Goal: Task Accomplishment & Management: Use online tool/utility

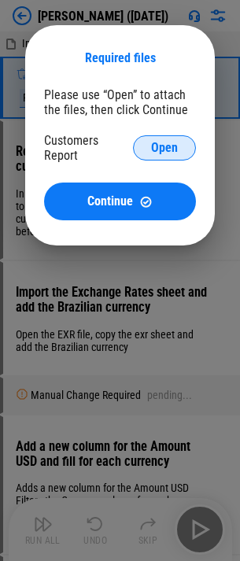
click at [153, 155] on button "Open" at bounding box center [164, 147] width 63 height 25
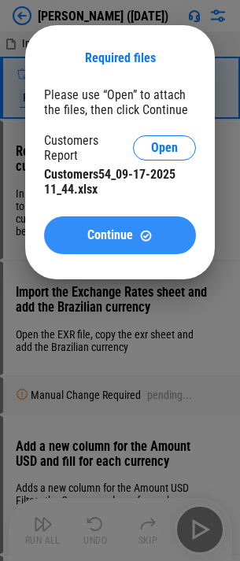
click at [149, 224] on button "Continue" at bounding box center [120, 235] width 152 height 38
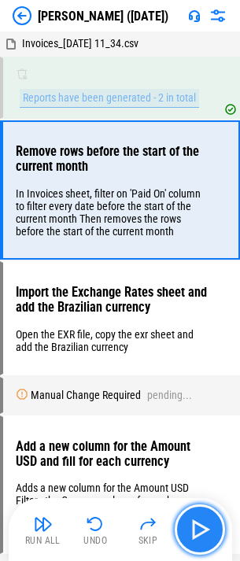
click at [205, 520] on img "button" at bounding box center [199, 529] width 25 height 25
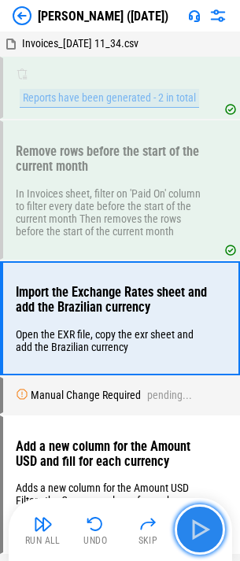
click at [193, 517] on img "button" at bounding box center [199, 529] width 25 height 25
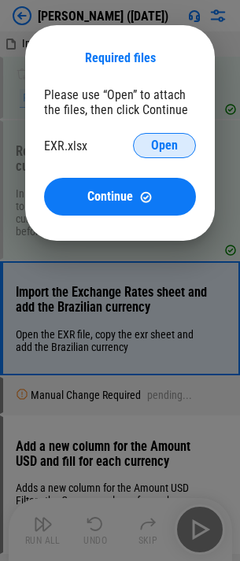
click at [165, 142] on span "Open" at bounding box center [164, 145] width 27 height 13
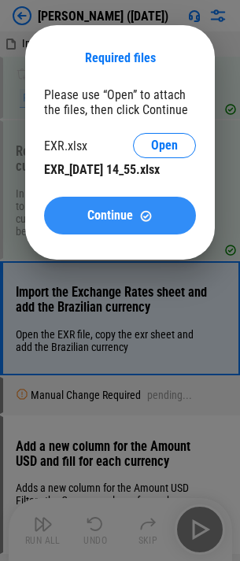
click at [98, 222] on span "Continue" at bounding box center [110, 215] width 46 height 13
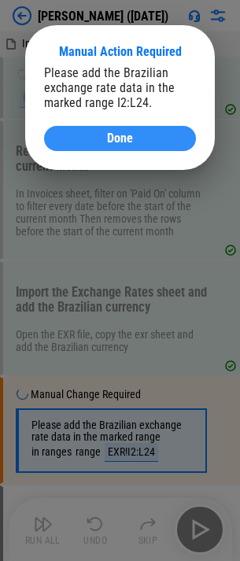
click at [118, 138] on span "Done" at bounding box center [120, 138] width 26 height 13
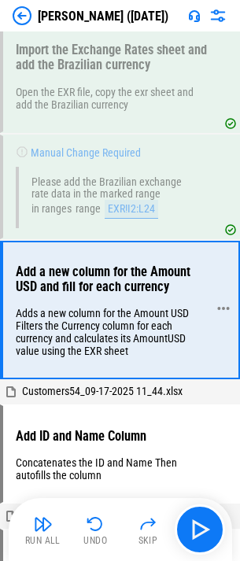
scroll to position [282, 0]
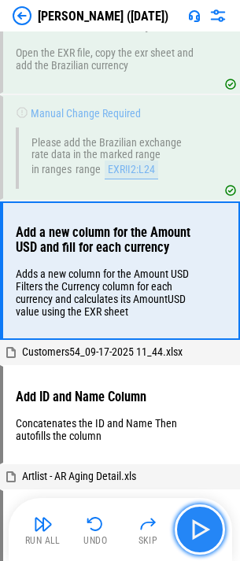
click at [190, 513] on button "button" at bounding box center [200, 529] width 50 height 50
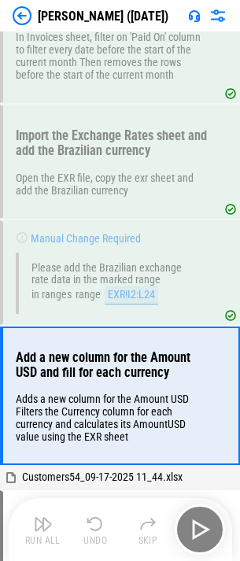
scroll to position [235, 0]
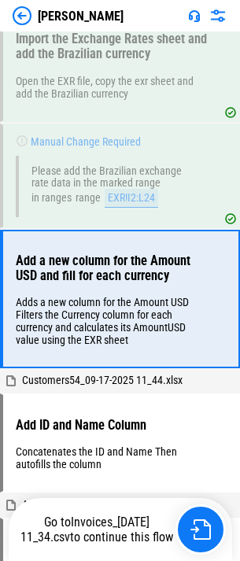
scroll to position [260, 0]
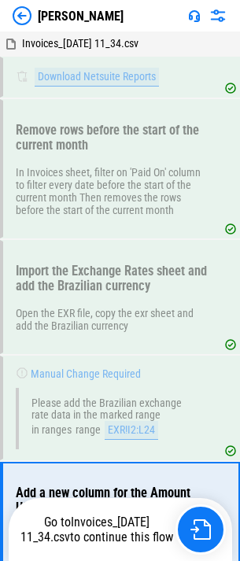
scroll to position [260, 0]
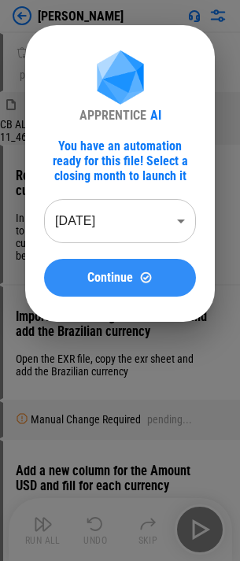
click at [88, 267] on button "Continue" at bounding box center [120, 278] width 152 height 38
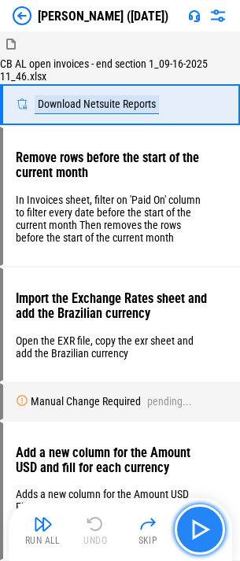
click at [213, 515] on button "button" at bounding box center [200, 529] width 50 height 50
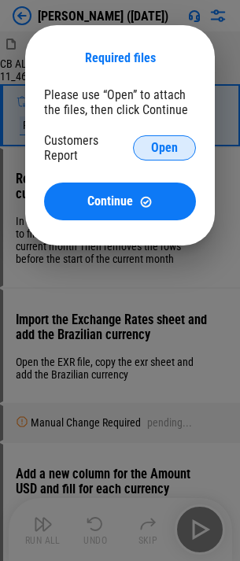
click at [145, 152] on button "Open" at bounding box center [164, 147] width 63 height 25
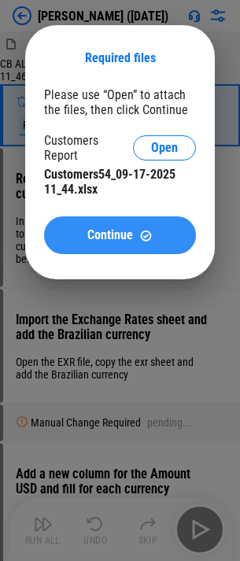
click at [143, 231] on img at bounding box center [145, 235] width 13 height 13
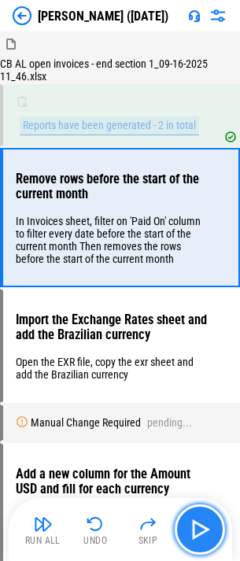
click at [196, 521] on img "button" at bounding box center [199, 529] width 25 height 25
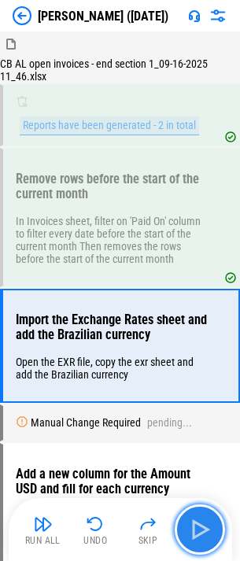
click at [197, 529] on img "button" at bounding box center [199, 529] width 25 height 25
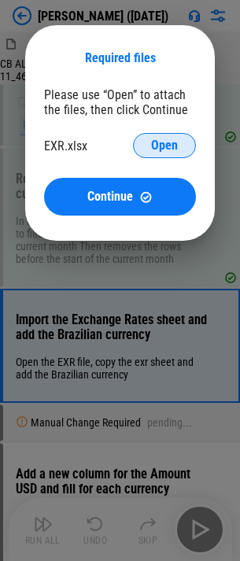
click at [185, 157] on button "Open" at bounding box center [164, 145] width 63 height 25
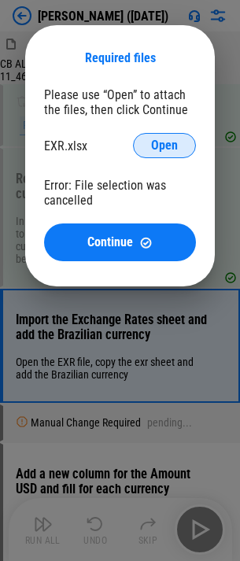
click at [179, 139] on button "Open" at bounding box center [164, 145] width 63 height 25
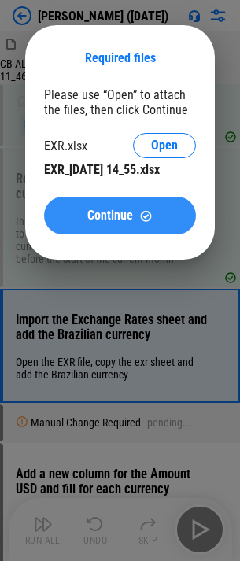
click at [146, 223] on button "Continue" at bounding box center [120, 216] width 152 height 38
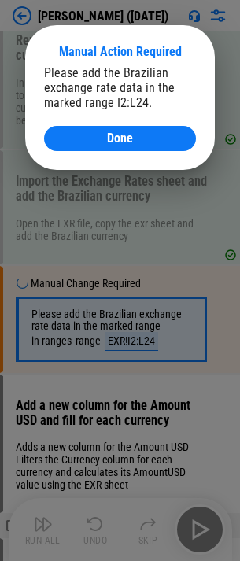
scroll to position [186, 0]
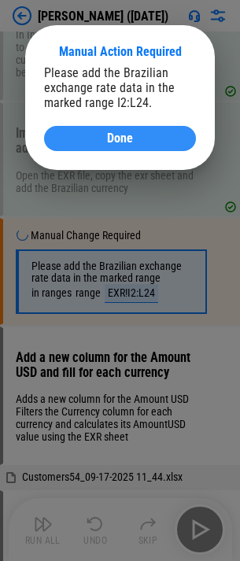
click at [120, 145] on span "Done" at bounding box center [120, 138] width 26 height 13
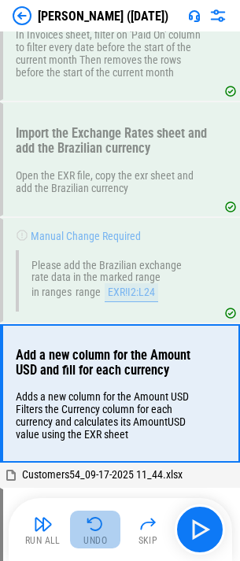
click at [103, 534] on button "Undo" at bounding box center [95, 530] width 50 height 38
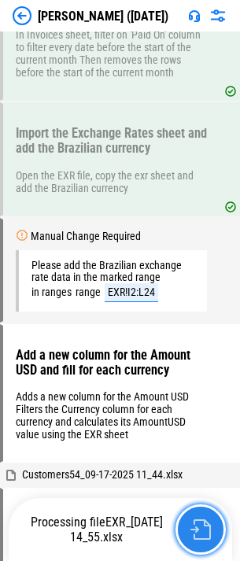
click at [194, 519] on img "button" at bounding box center [200, 529] width 20 height 20
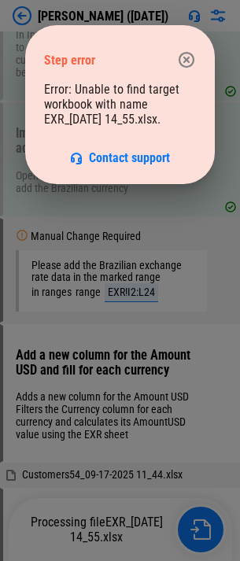
click at [183, 53] on icon "button" at bounding box center [187, 60] width 16 height 16
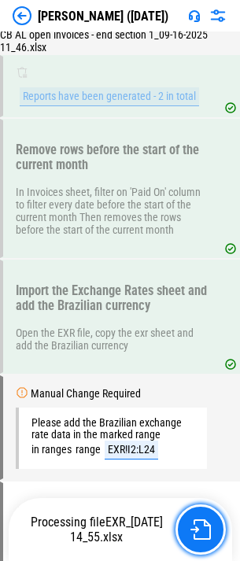
scroll to position [422, 0]
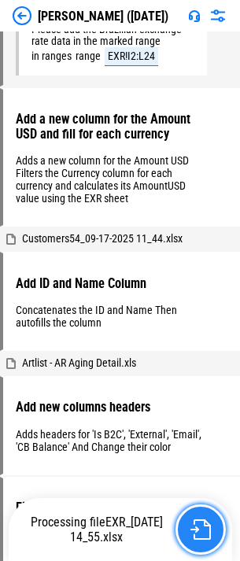
click at [202, 522] on img "button" at bounding box center [200, 529] width 20 height 20
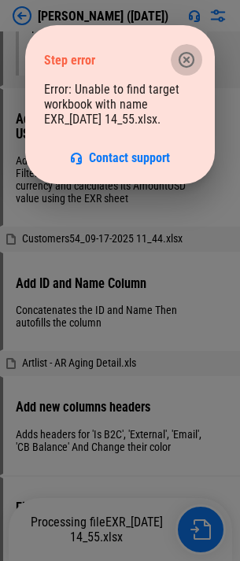
click at [180, 51] on icon "button" at bounding box center [186, 59] width 19 height 19
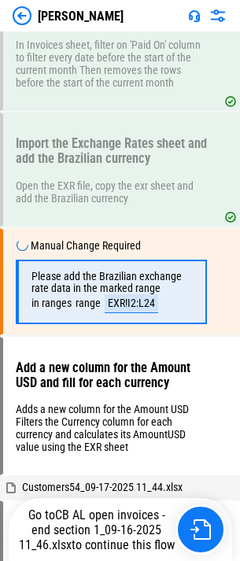
scroll to position [165, 0]
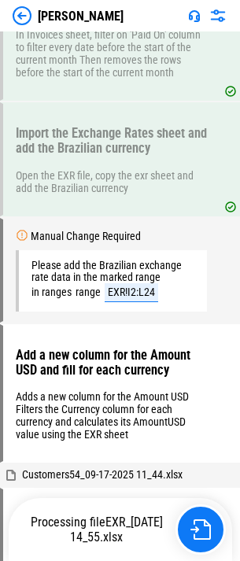
click at [191, 504] on div "Processing file EXR_[DATE] 14_55.xlsx" at bounding box center [122, 529] width 208 height 50
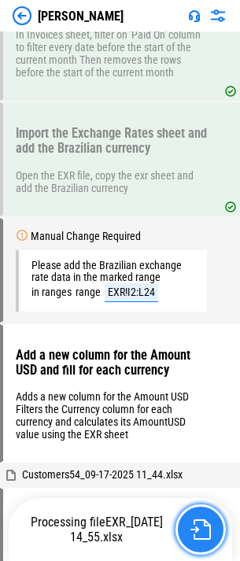
click at [190, 518] on button "button" at bounding box center [200, 529] width 50 height 50
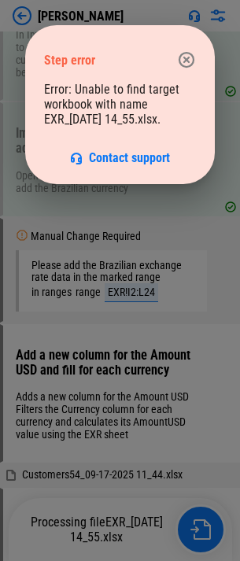
click at [178, 66] on icon "button" at bounding box center [186, 59] width 19 height 19
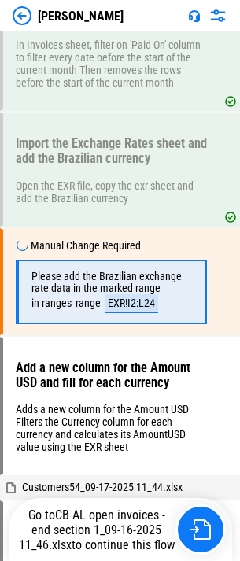
scroll to position [165, 0]
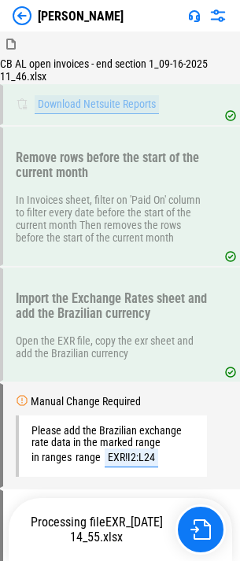
click at [26, 11] on img at bounding box center [22, 15] width 19 height 19
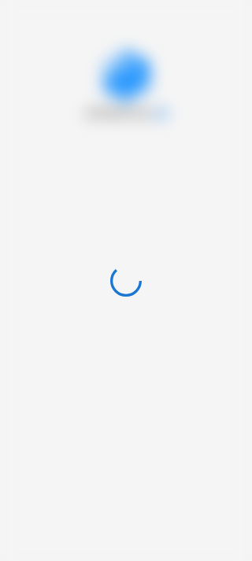
click at [39, 37] on div at bounding box center [126, 280] width 252 height 561
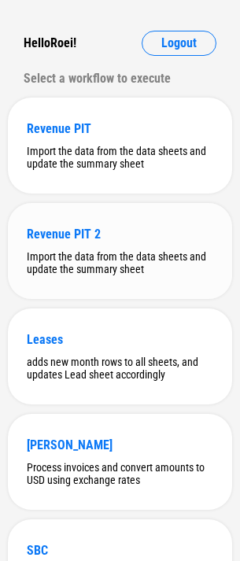
scroll to position [315, 0]
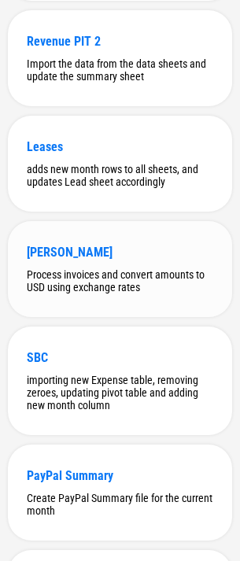
click at [79, 275] on div "Process invoices and convert amounts to USD using exchange rates" at bounding box center [120, 280] width 186 height 25
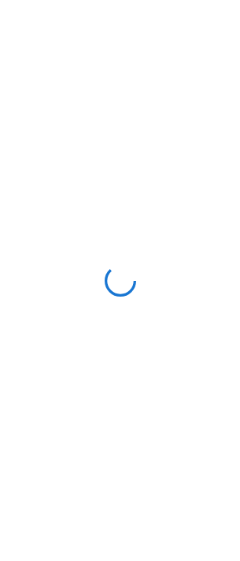
scroll to position [0, 0]
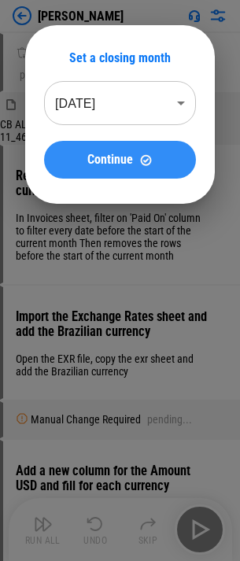
click at [96, 151] on button "Continue" at bounding box center [120, 160] width 152 height 38
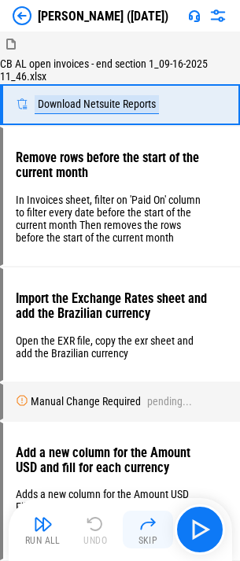
click at [142, 523] on img "button" at bounding box center [147, 524] width 19 height 19
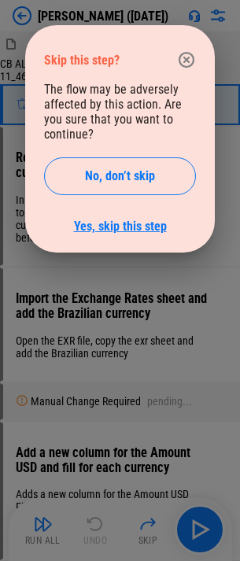
click at [76, 233] on link "Yes, skip this step" at bounding box center [120, 226] width 93 height 15
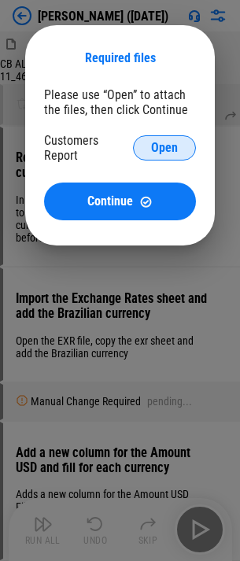
click at [170, 153] on span "Open" at bounding box center [164, 148] width 27 height 13
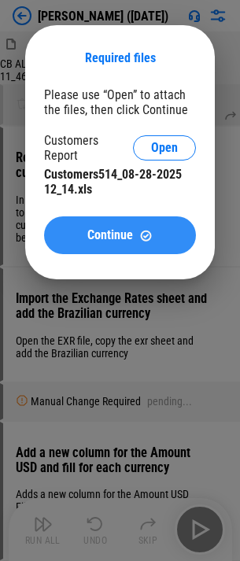
click at [92, 216] on button "Continue" at bounding box center [120, 235] width 152 height 38
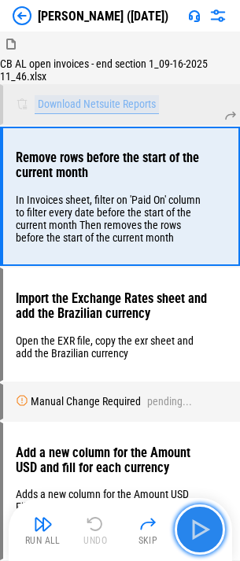
click at [183, 516] on button "button" at bounding box center [200, 529] width 50 height 50
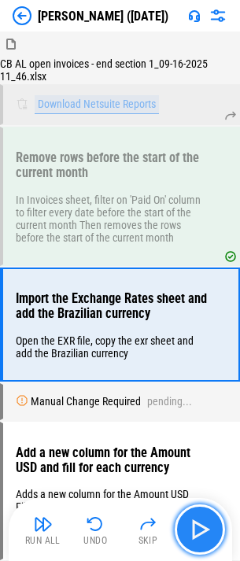
click at [191, 526] on img "button" at bounding box center [199, 529] width 25 height 25
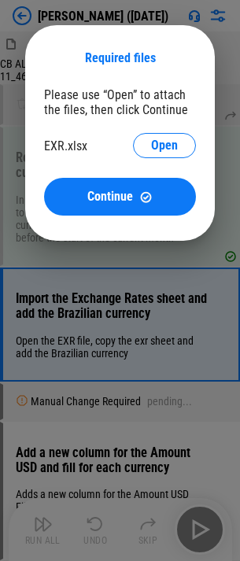
click at [161, 132] on div "Please use “Open” to attach the files, then click Continue EXR.xlsx Open Contin…" at bounding box center [120, 151] width 152 height 128
click at [161, 135] on button "Open" at bounding box center [164, 145] width 63 height 25
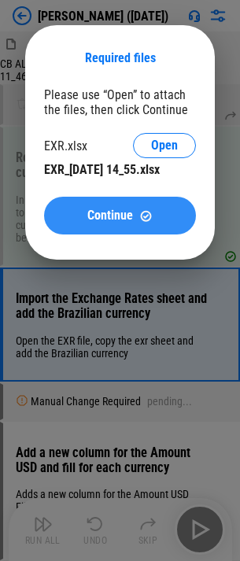
click at [90, 214] on span "Continue" at bounding box center [110, 215] width 46 height 13
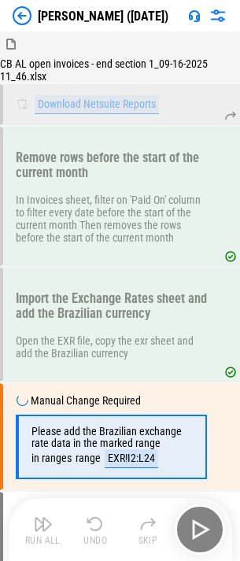
scroll to position [165, 0]
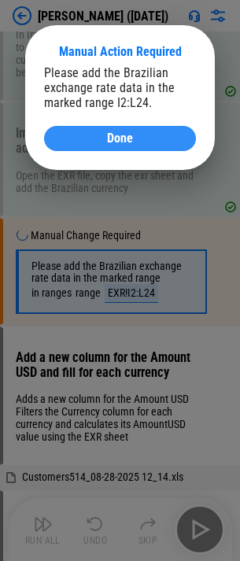
click at [68, 138] on div "Done" at bounding box center [120, 138] width 114 height 13
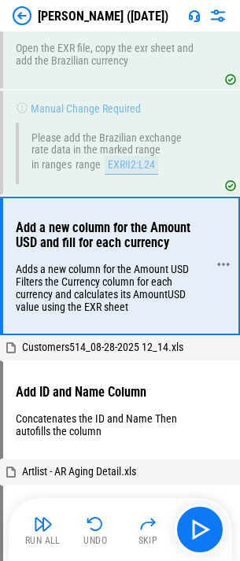
scroll to position [323, 0]
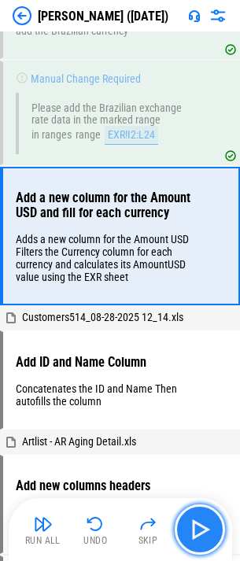
click at [223, 530] on button "button" at bounding box center [200, 529] width 50 height 50
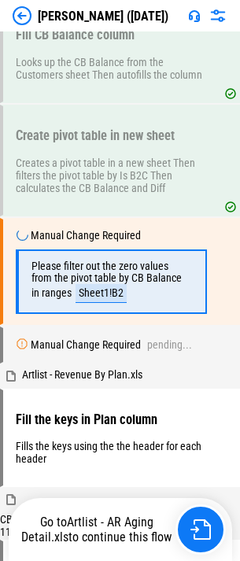
scroll to position [1224, 0]
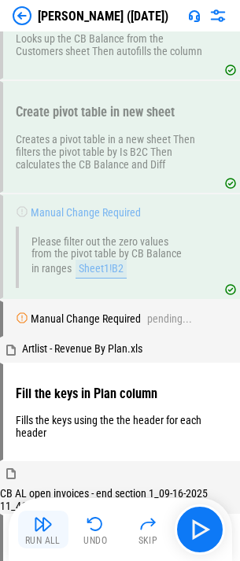
click at [55, 534] on button "Run All" at bounding box center [43, 530] width 50 height 38
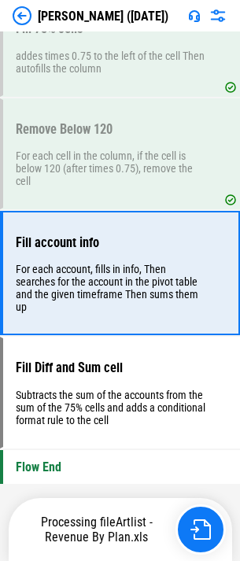
scroll to position [2145, 0]
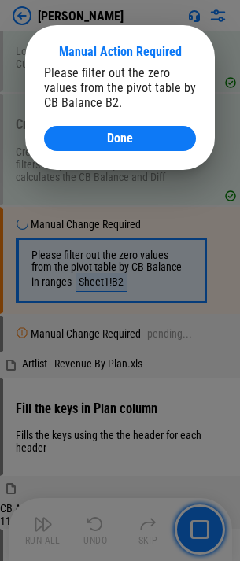
scroll to position [1224, 0]
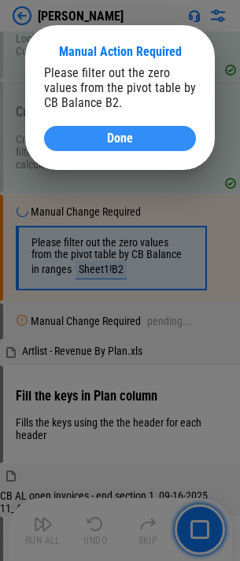
click at [108, 135] on span "Done" at bounding box center [120, 138] width 26 height 13
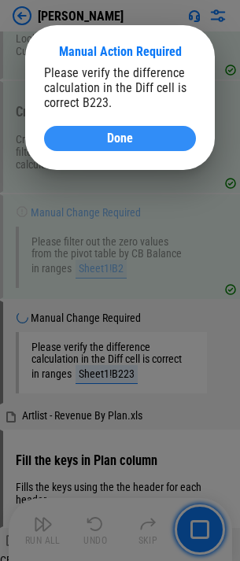
click at [72, 134] on div "Done" at bounding box center [120, 138] width 114 height 13
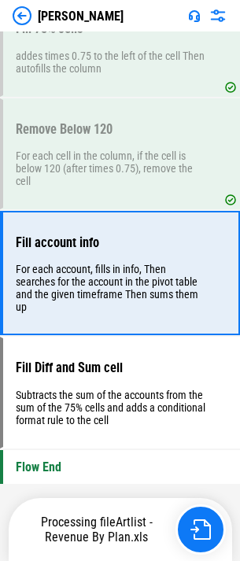
scroll to position [2145, 0]
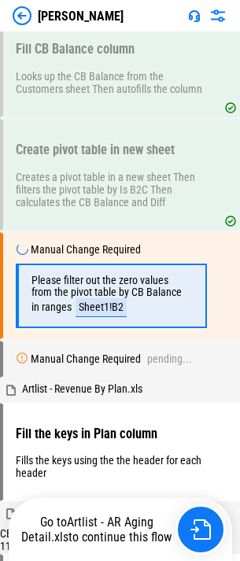
scroll to position [1224, 0]
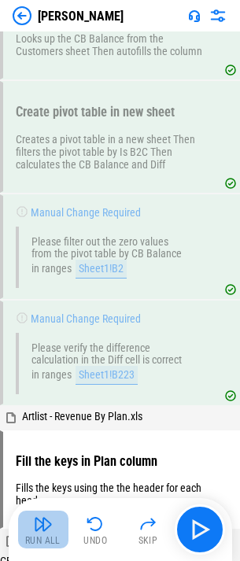
click at [49, 526] on img "button" at bounding box center [43, 524] width 19 height 19
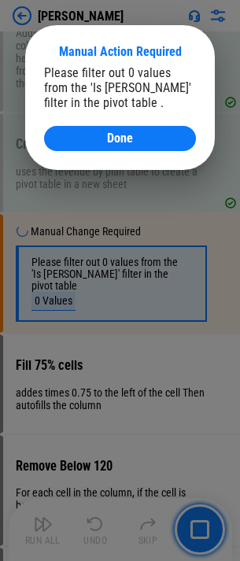
scroll to position [1809, 0]
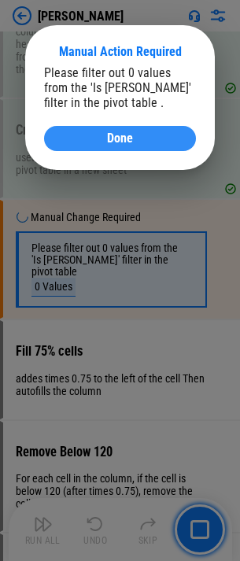
click at [87, 148] on button "Done" at bounding box center [120, 138] width 152 height 25
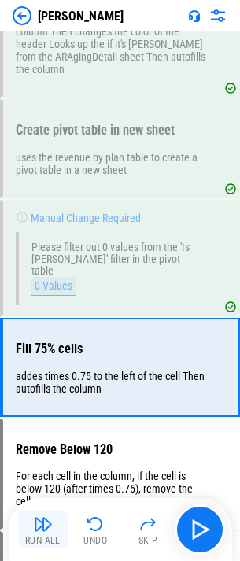
click at [50, 511] on button "Run All" at bounding box center [43, 530] width 50 height 38
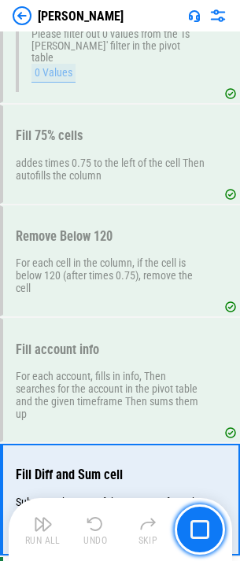
scroll to position [2159, 0]
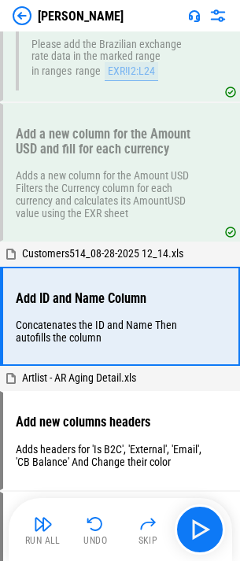
scroll to position [437, 0]
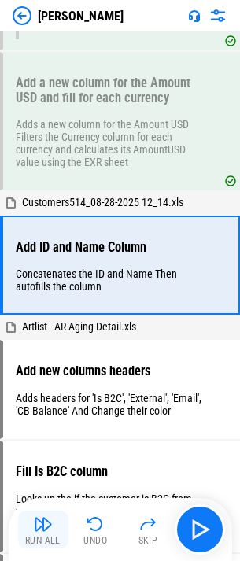
click at [37, 525] on img "button" at bounding box center [43, 524] width 19 height 19
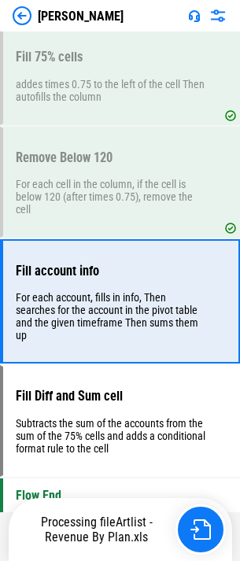
scroll to position [2145, 0]
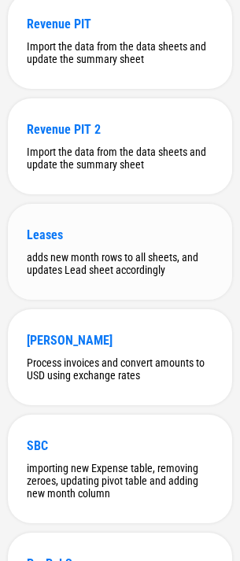
scroll to position [236, 0]
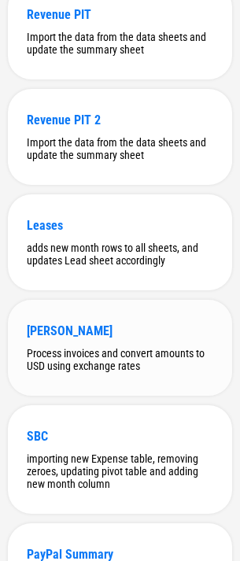
click at [70, 338] on div "[PERSON_NAME]" at bounding box center [120, 330] width 186 height 15
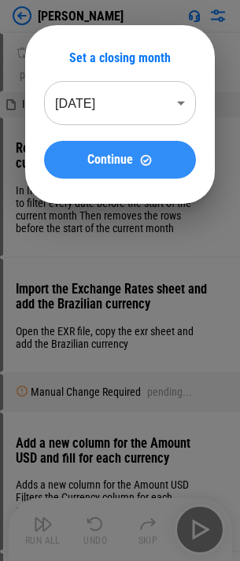
click at [80, 151] on button "Continue" at bounding box center [120, 160] width 152 height 38
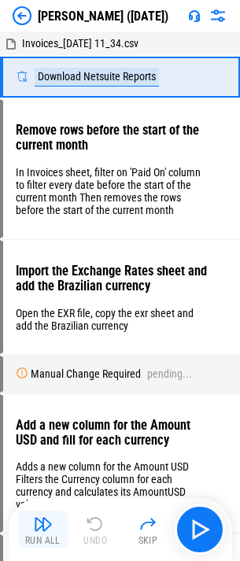
click at [52, 525] on img "button" at bounding box center [43, 524] width 19 height 19
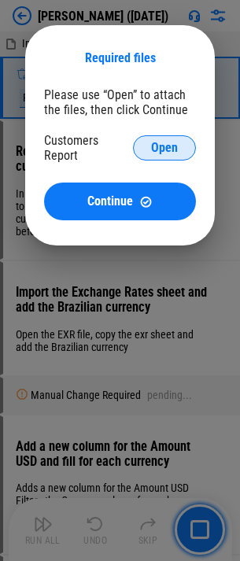
click at [185, 149] on button "Open" at bounding box center [164, 147] width 63 height 25
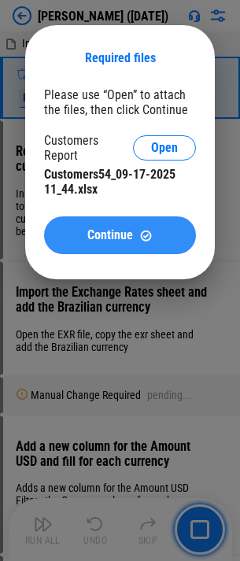
click at [99, 237] on span "Continue" at bounding box center [110, 235] width 46 height 13
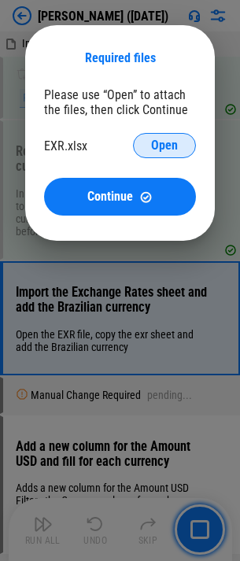
click at [164, 152] on span "Open" at bounding box center [164, 145] width 27 height 13
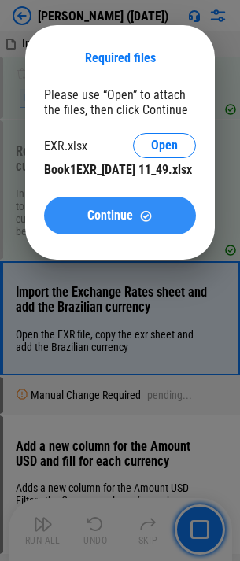
click at [84, 216] on button "Continue" at bounding box center [120, 216] width 152 height 38
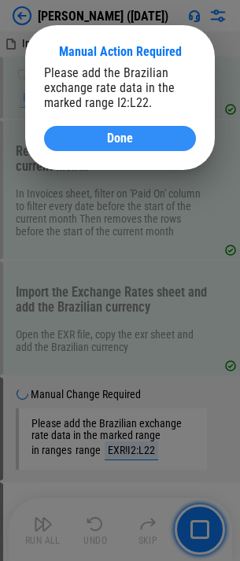
click at [141, 146] on button "Done" at bounding box center [120, 138] width 152 height 25
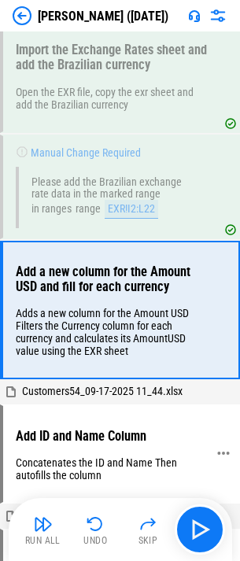
scroll to position [282, 0]
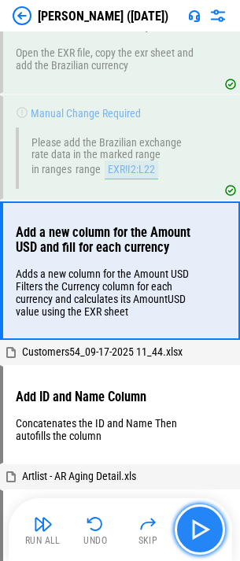
click at [212, 533] on img "button" at bounding box center [199, 529] width 25 height 25
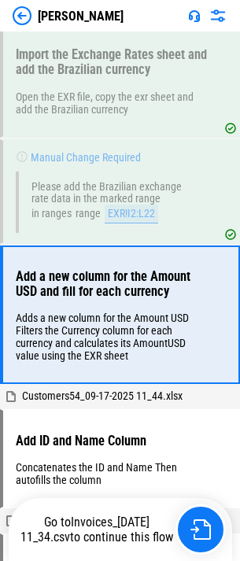
scroll to position [260, 0]
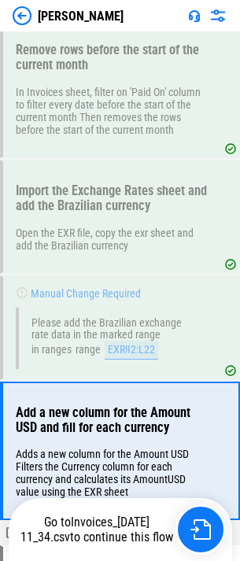
scroll to position [260, 0]
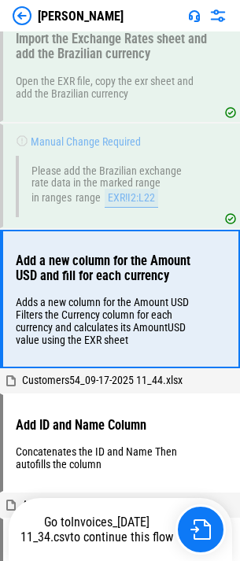
scroll to position [260, 0]
